Goal: Answer question/provide support

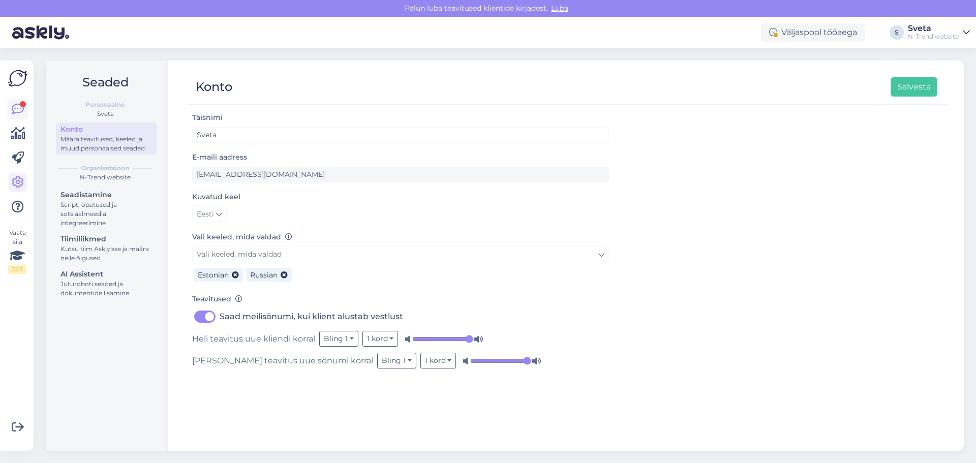
click at [14, 108] on icon at bounding box center [18, 109] width 12 height 12
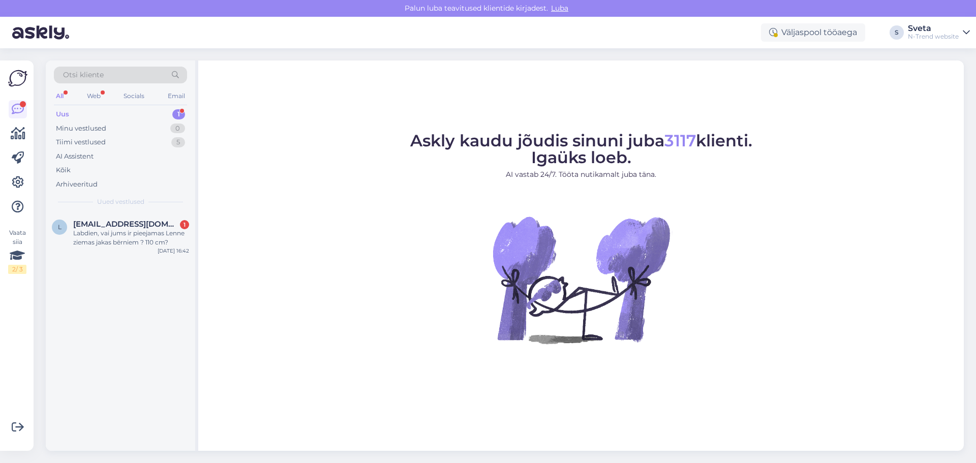
click at [70, 113] on div "Uus 1" at bounding box center [120, 114] width 133 height 14
click at [96, 222] on span "[EMAIL_ADDRESS][DOMAIN_NAME]" at bounding box center [126, 224] width 106 height 9
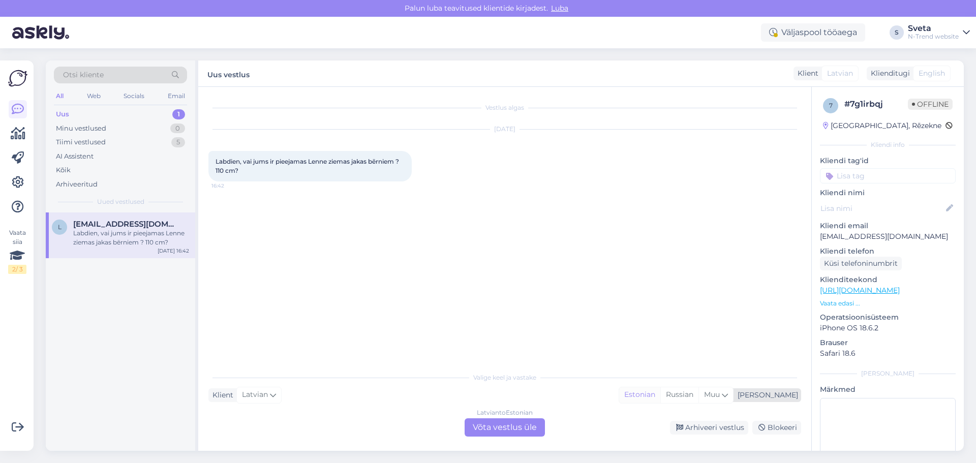
click at [660, 394] on div "Estonian" at bounding box center [639, 394] width 41 height 15
click at [254, 392] on span "Latvian" at bounding box center [255, 394] width 26 height 11
click at [698, 395] on div "Russian" at bounding box center [679, 394] width 38 height 15
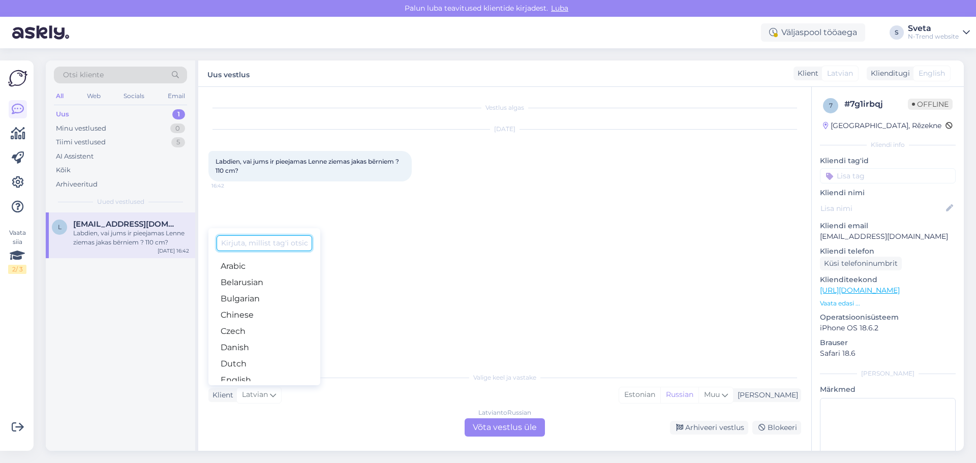
click at [284, 242] on input at bounding box center [265, 243] width 96 height 16
click at [344, 392] on div "Klient Latvian Arabic Belarusian Bulgarian Chinese Czech Danish Dutch English E…" at bounding box center [504, 395] width 593 height 14
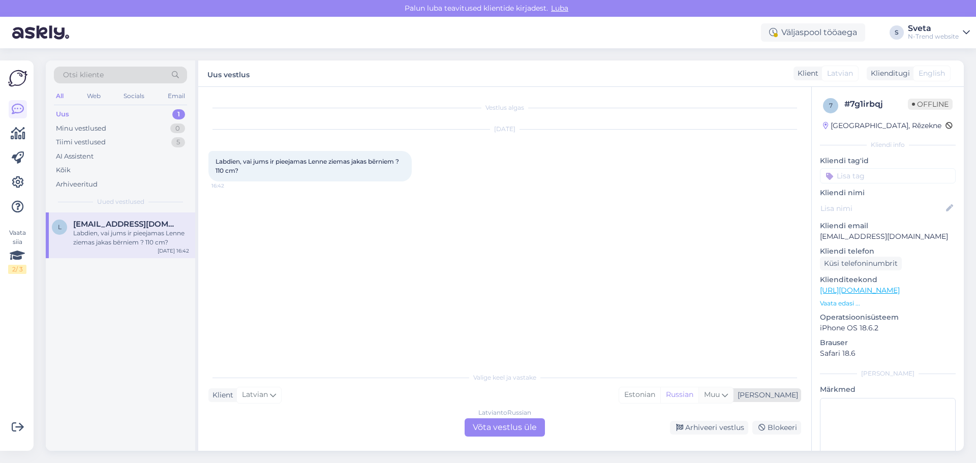
click at [728, 393] on icon at bounding box center [725, 394] width 6 height 11
click at [698, 389] on div "Russian" at bounding box center [679, 394] width 38 height 15
click at [497, 431] on div "[DEMOGRAPHIC_DATA] to Russian Võta vestlus üle" at bounding box center [505, 427] width 80 height 18
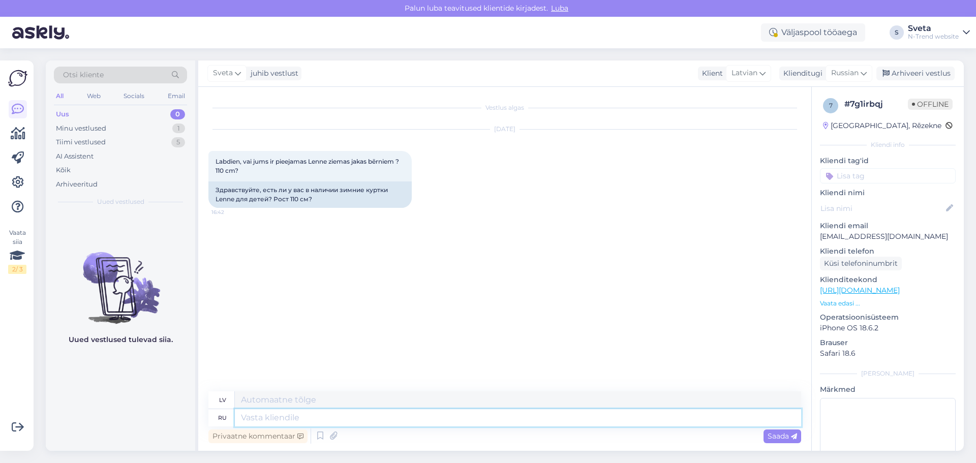
click at [269, 419] on textarea at bounding box center [518, 417] width 566 height 17
type textarea "www.ntrend"
type textarea "[DOMAIN_NAME]"
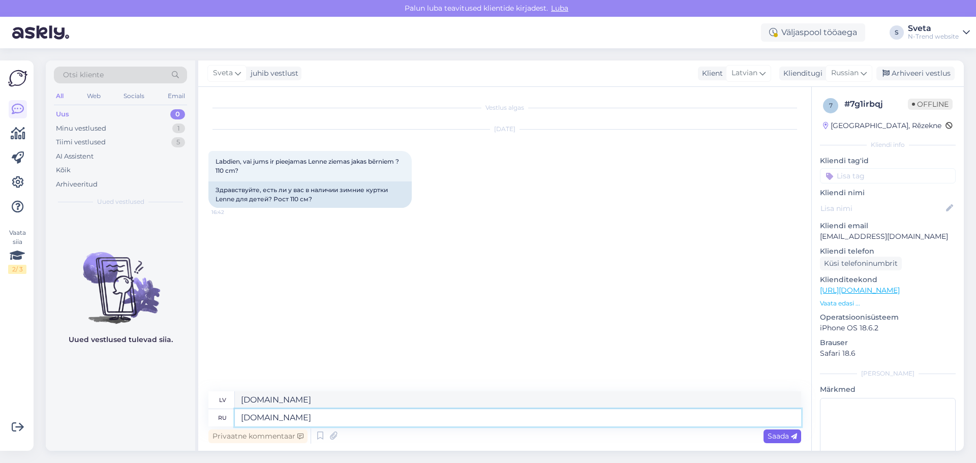
type textarea "[DOMAIN_NAME]"
click at [782, 436] on span "Saada" at bounding box center [781, 436] width 29 height 9
click at [284, 414] on textarea at bounding box center [518, 417] width 566 height 17
paste textarea "Здравствуйте, посмотрите там"
type textarea "Здравствуйте, посмотрите там"
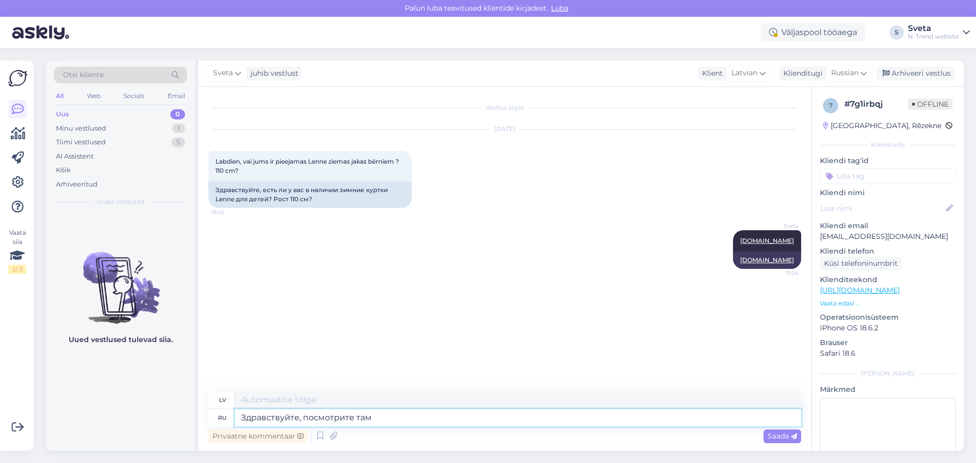
type textarea "Sveiki, paskaties tur"
type textarea "Здравствуйте, посмотрите там."
type textarea "Sveiki, paskaties tur."
type textarea "Здравствуйте, посмотрите там."
click at [778, 436] on span "Saada" at bounding box center [781, 436] width 29 height 9
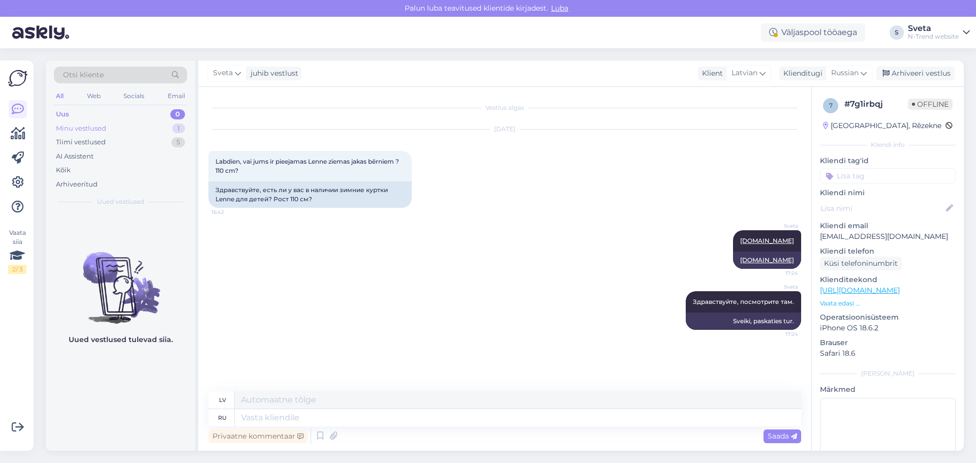
click at [93, 127] on div "Minu vestlused" at bounding box center [81, 129] width 50 height 10
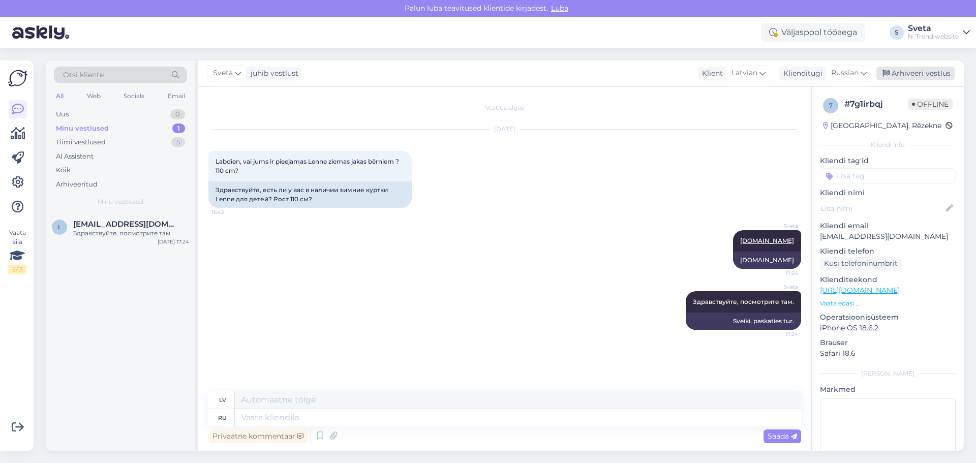
click at [914, 68] on div "Arhiveeri vestlus" at bounding box center [915, 74] width 78 height 14
